Goal: Check status: Check status

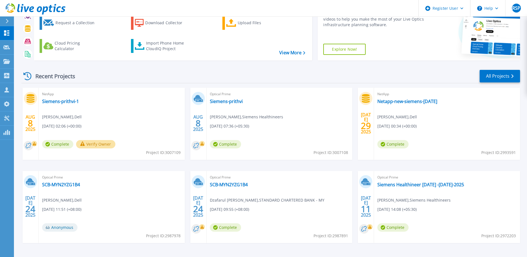
scroll to position [33, 0]
click at [227, 100] on link "Siemens-prithvi" at bounding box center [226, 101] width 33 height 6
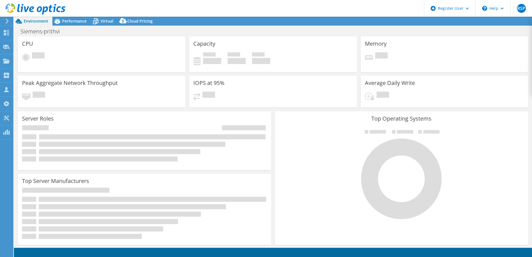
select select "USD"
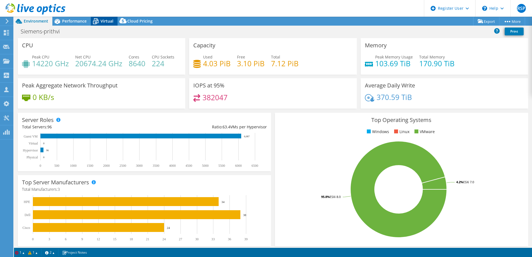
click at [102, 18] on span "Virtual" at bounding box center [107, 20] width 13 height 5
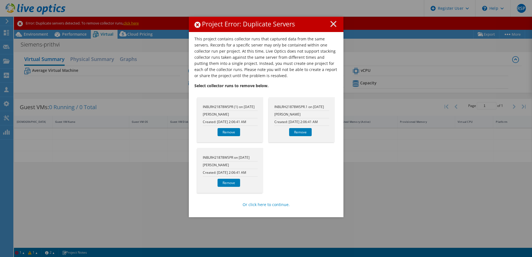
click at [327, 24] on h1 "Project Error: Duplicate Servers" at bounding box center [265, 24] width 143 height 7
click at [331, 24] on icon at bounding box center [333, 24] width 6 height 6
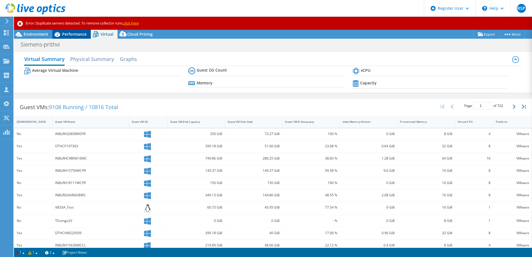
click at [86, 34] on span "Performance" at bounding box center [74, 33] width 25 height 5
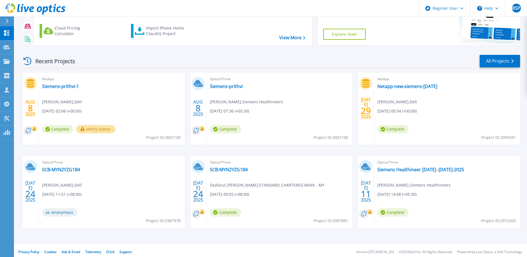
scroll to position [48, 0]
click at [412, 170] on link "Siemens Healthineer 2 -11 July-2025" at bounding box center [420, 170] width 87 height 6
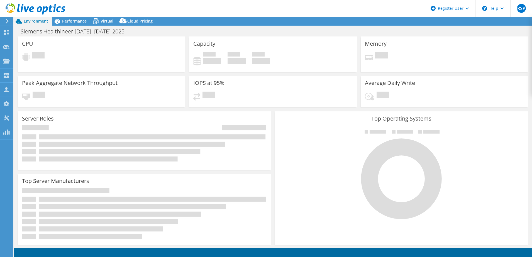
select select "USD"
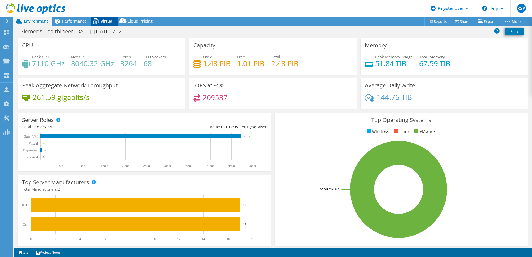
click at [104, 20] on span "Virtual" at bounding box center [107, 20] width 13 height 5
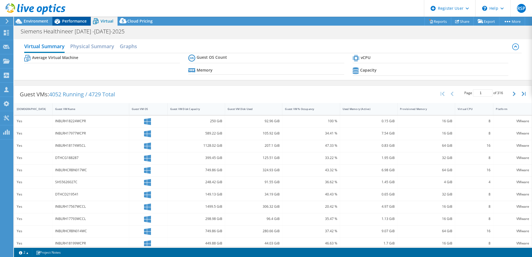
click at [77, 21] on span "Performance" at bounding box center [74, 20] width 25 height 5
